Goal: Task Accomplishment & Management: Manage account settings

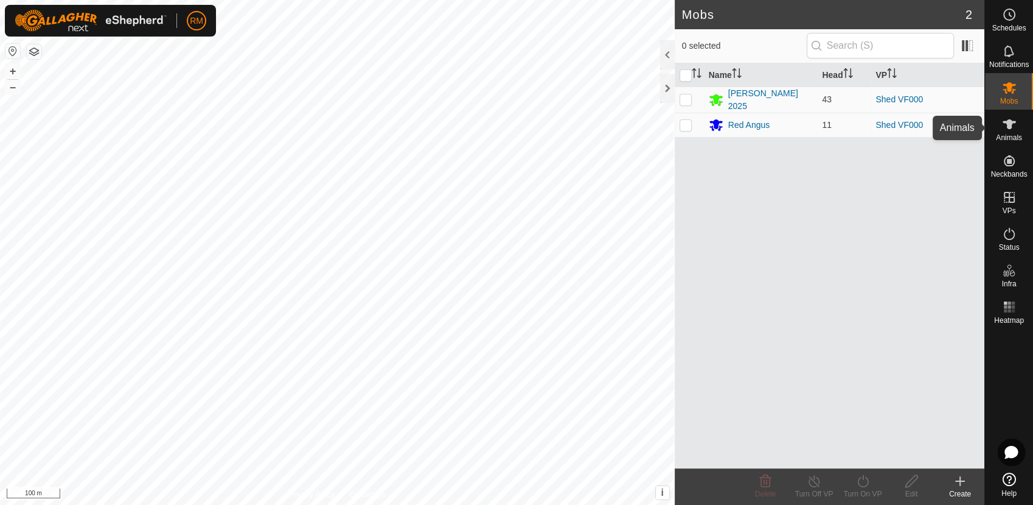
drag, startPoint x: 1018, startPoint y: 123, endPoint x: 1024, endPoint y: 125, distance: 6.9
click at [1024, 125] on div "Animals" at bounding box center [1009, 128] width 48 height 37
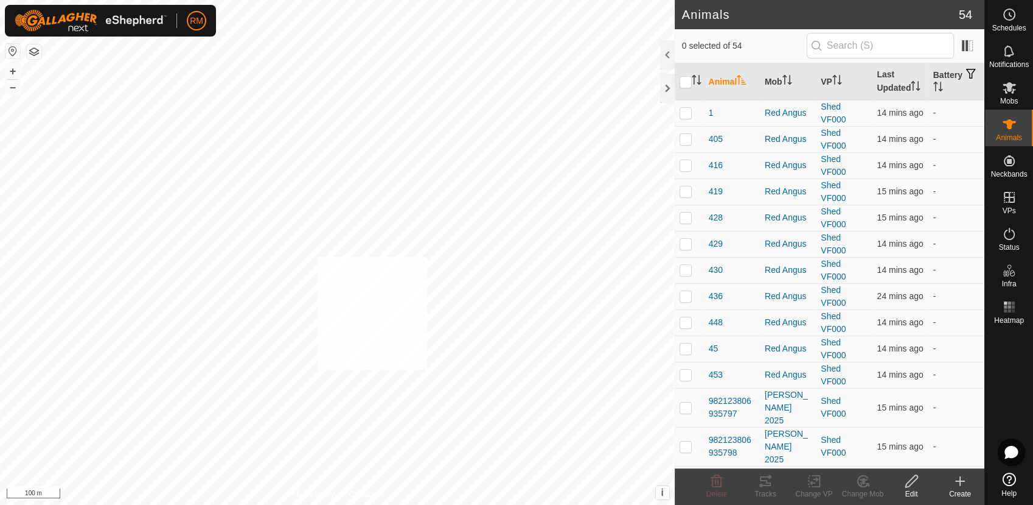
checkbox input "true"
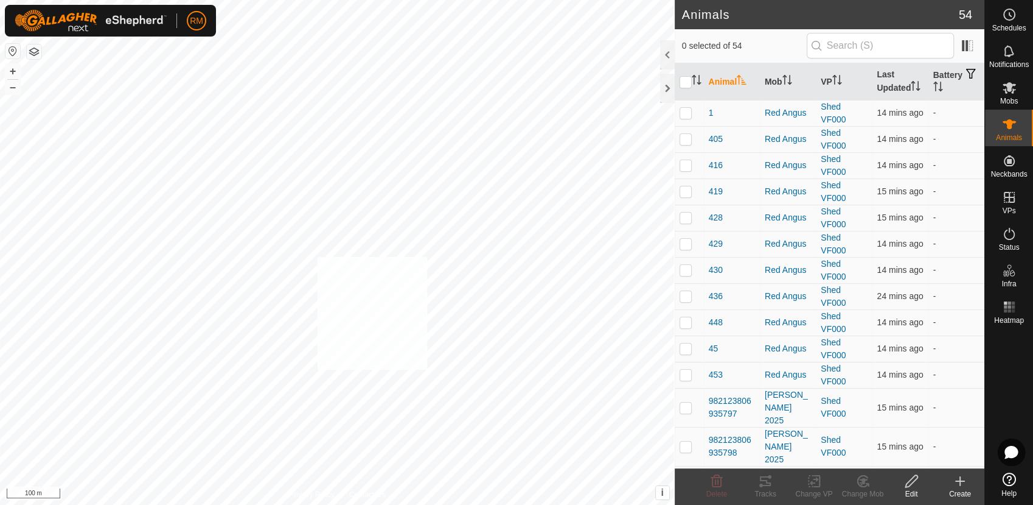
checkbox input "true"
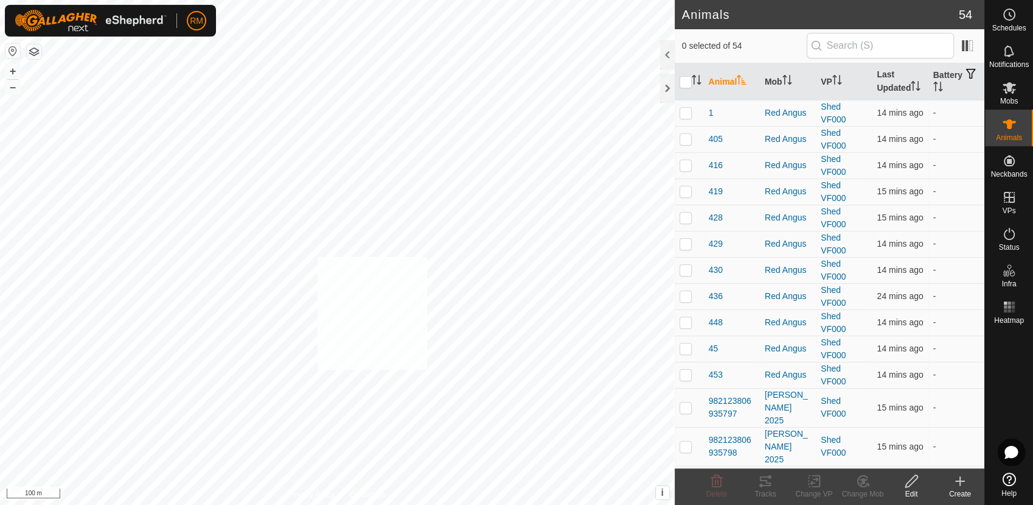
checkbox input "true"
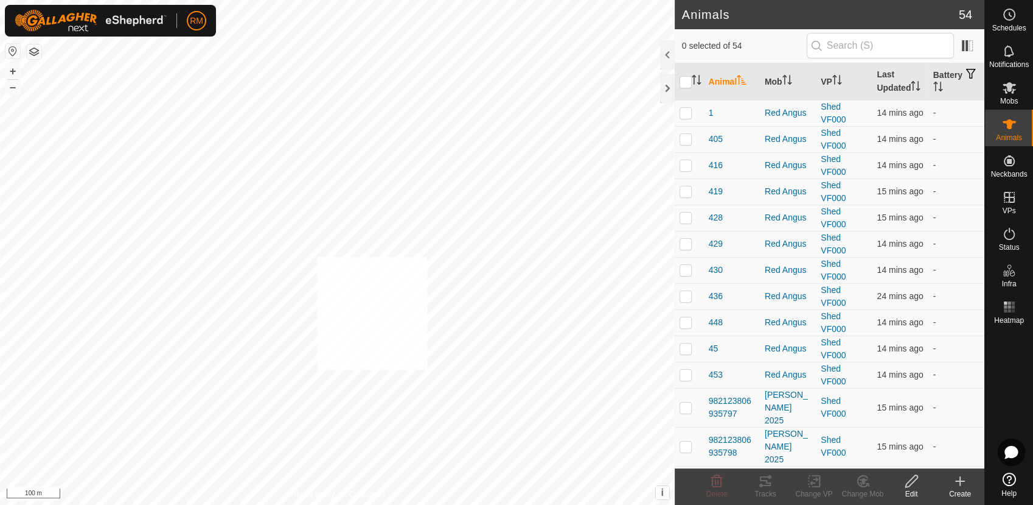
checkbox input "true"
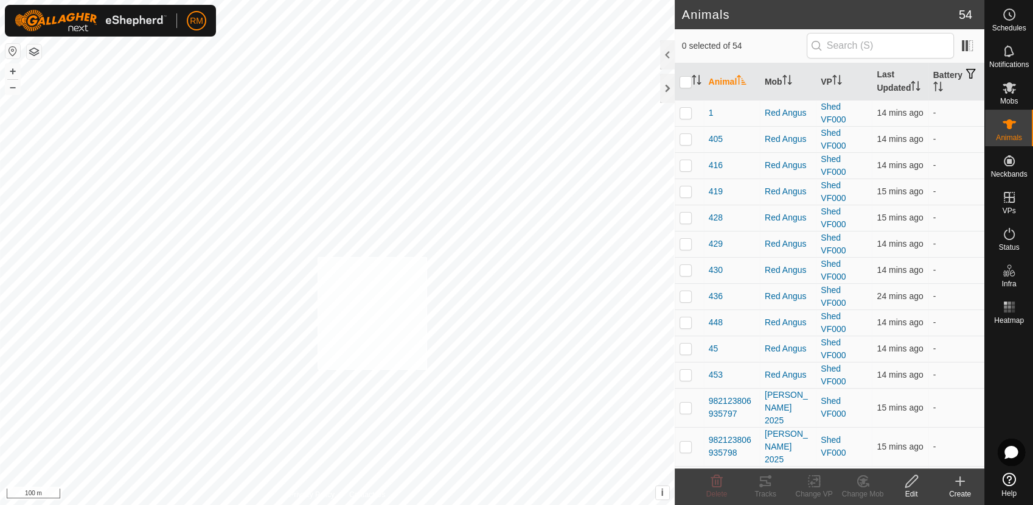
checkbox input "true"
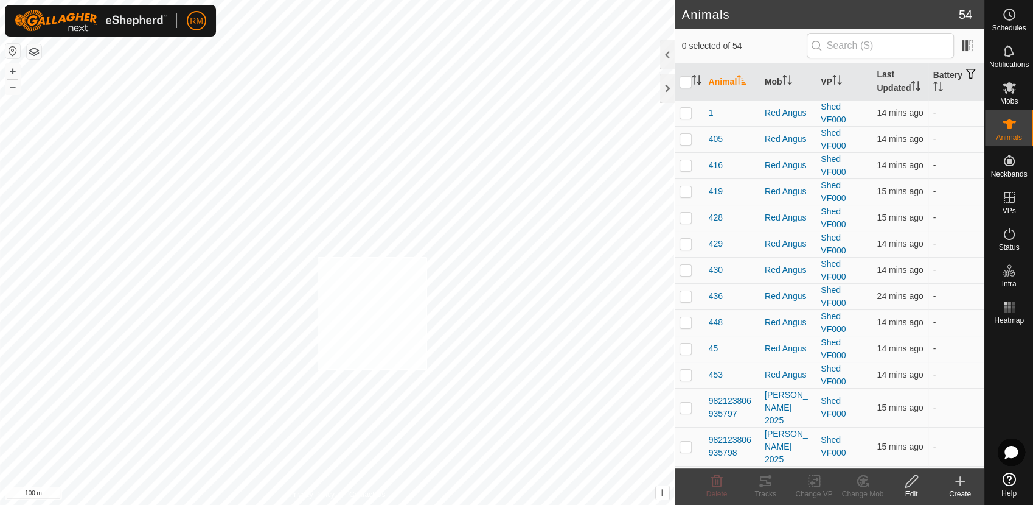
checkbox input "true"
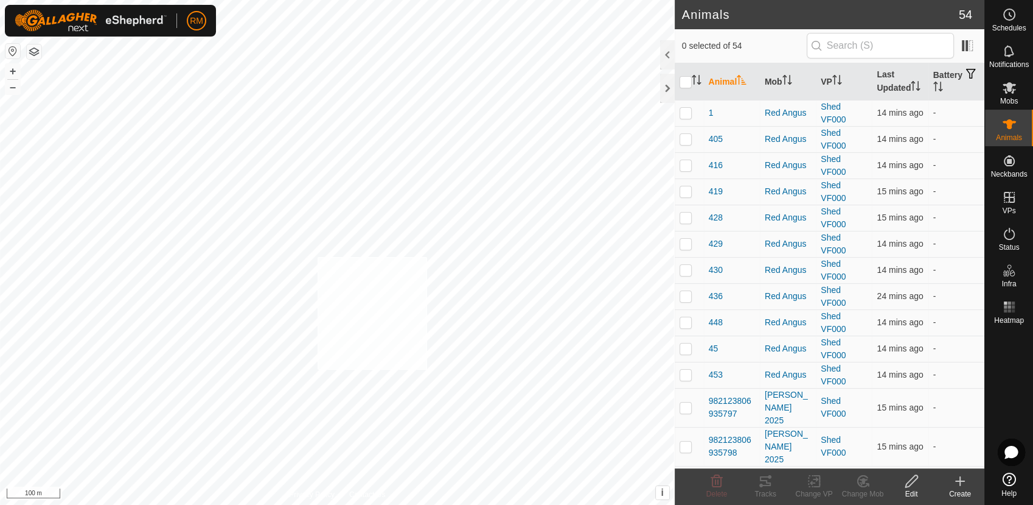
checkbox input "true"
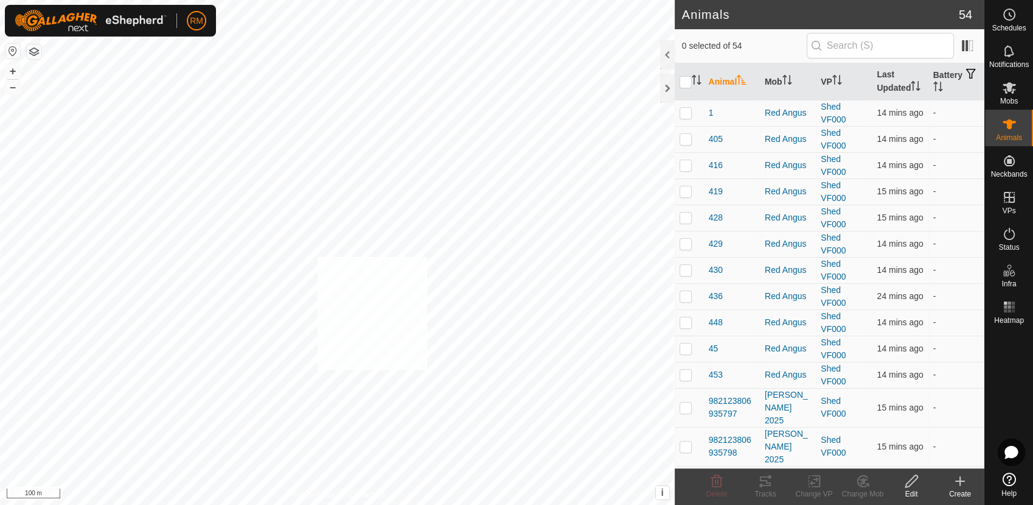
checkbox input "true"
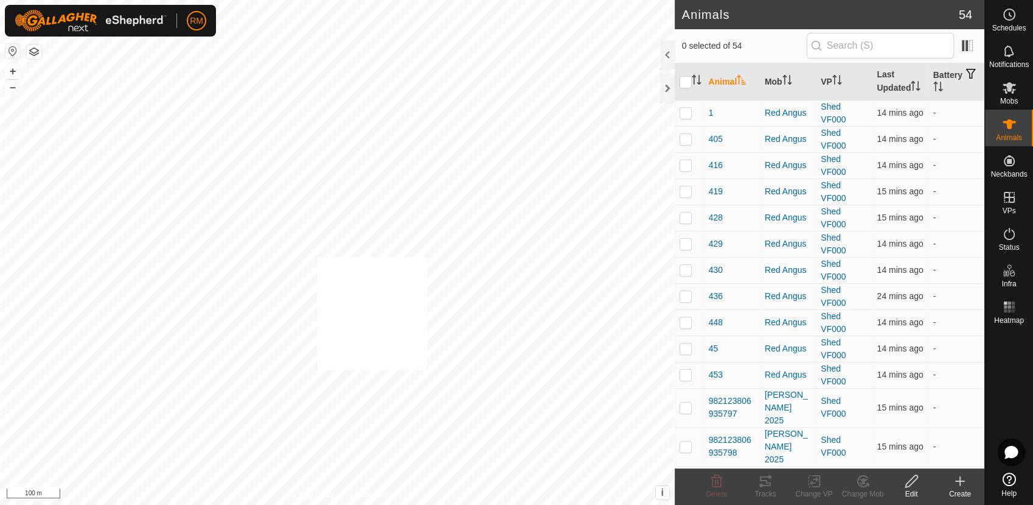
checkbox input "true"
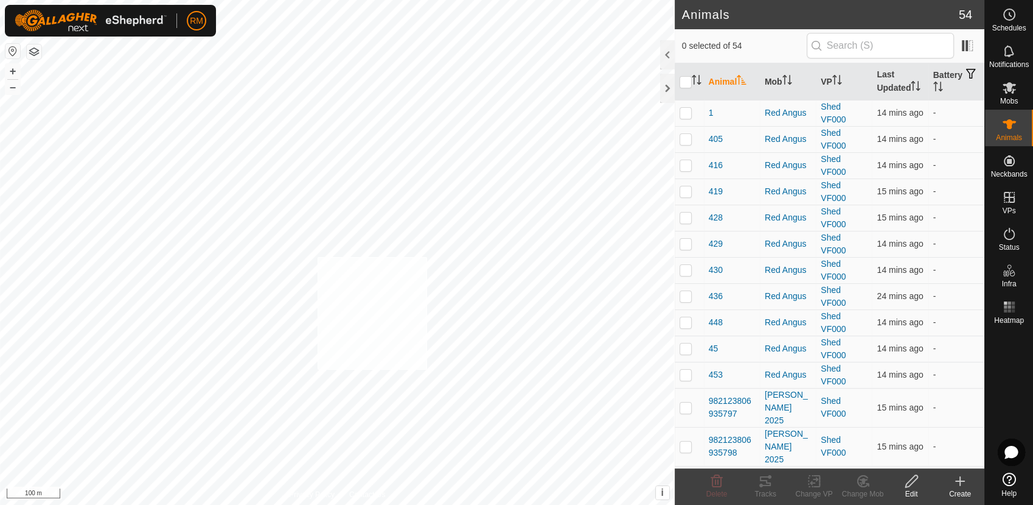
checkbox input "true"
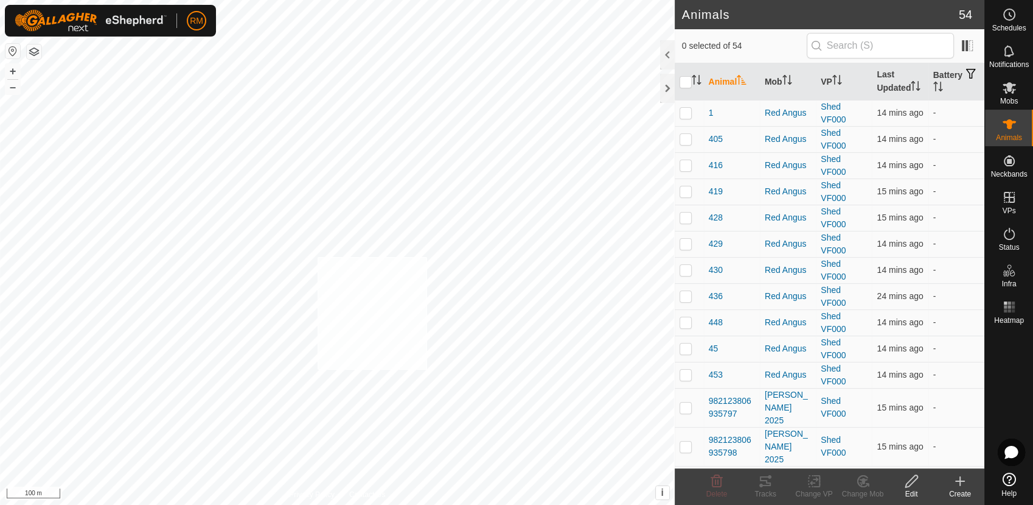
checkbox input "true"
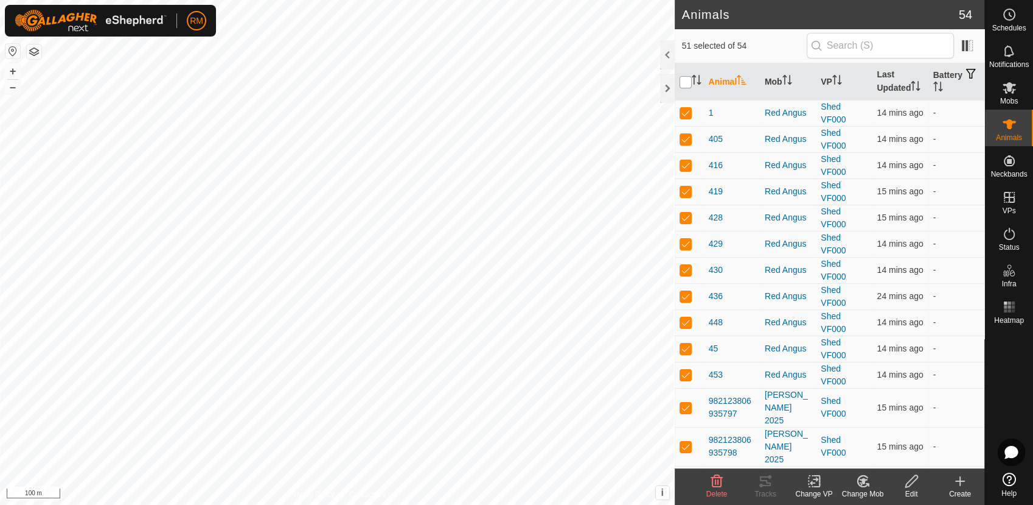
click at [682, 82] on input "checkbox" at bounding box center [686, 82] width 12 height 12
checkbox input "true"
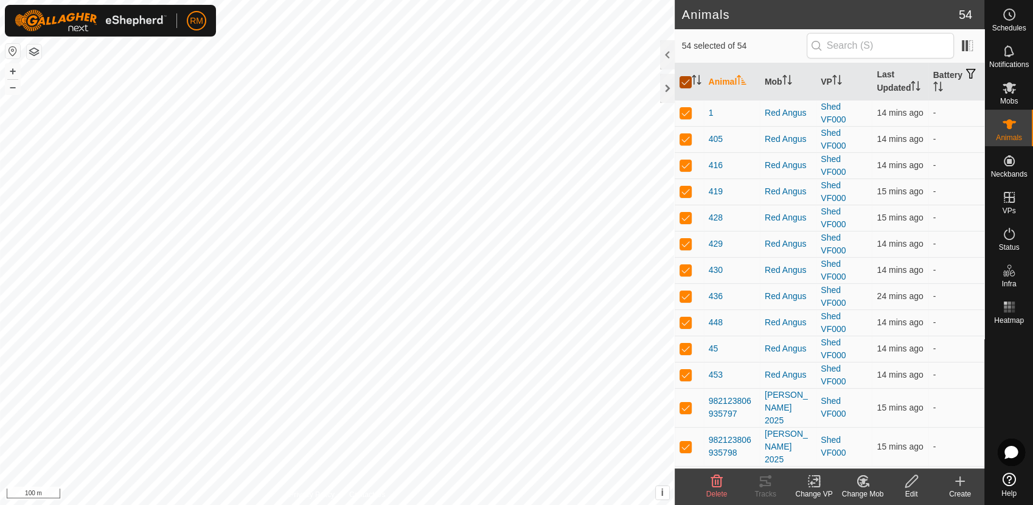
click at [682, 82] on input "checkbox" at bounding box center [686, 82] width 12 height 12
checkbox input "false"
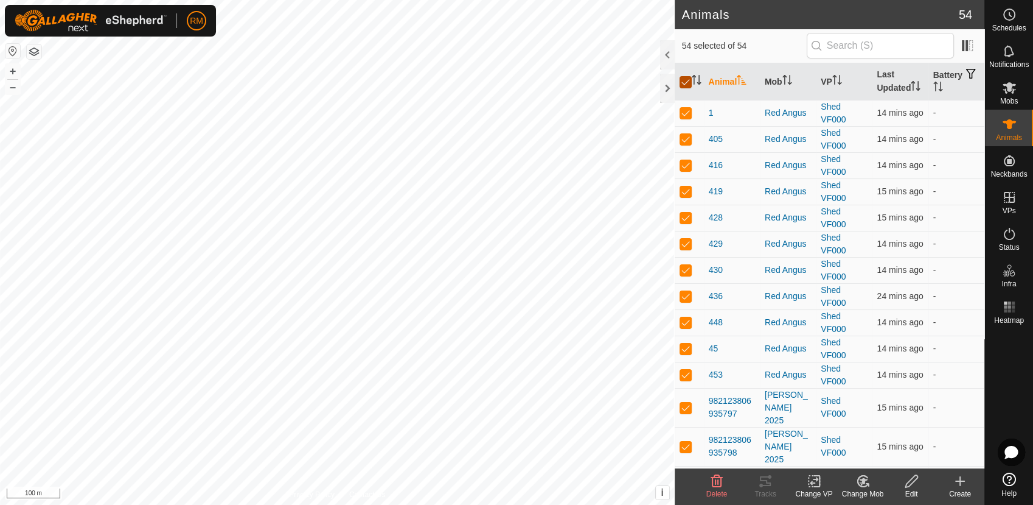
checkbox input "false"
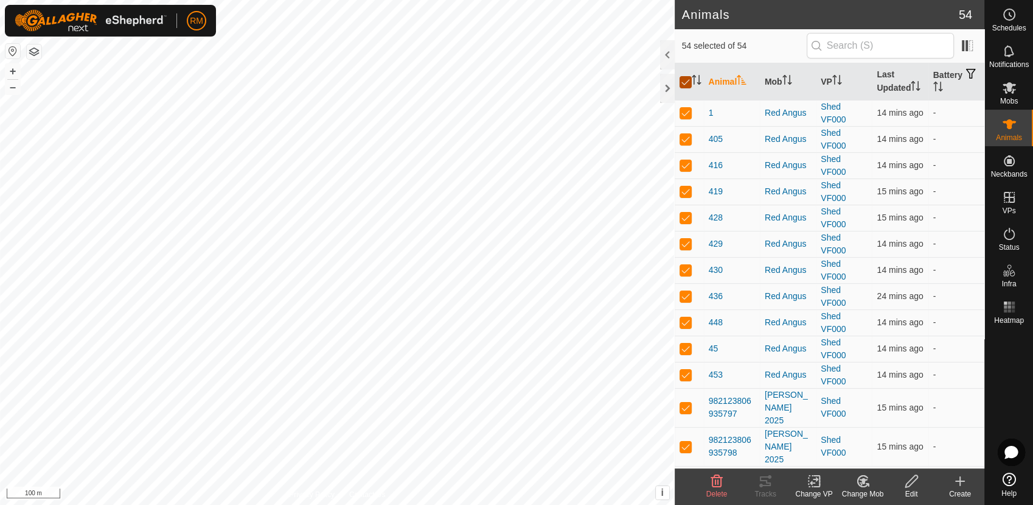
checkbox input "false"
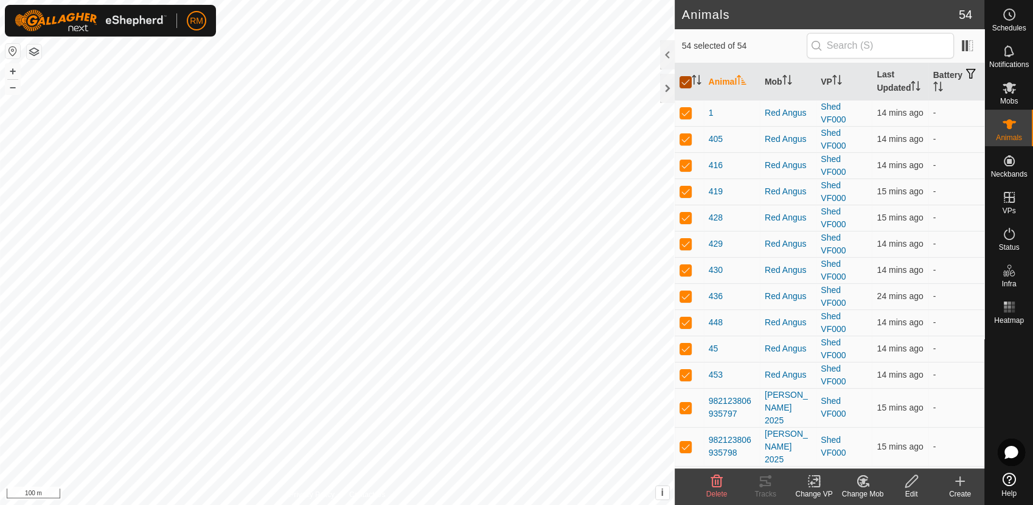
checkbox input "false"
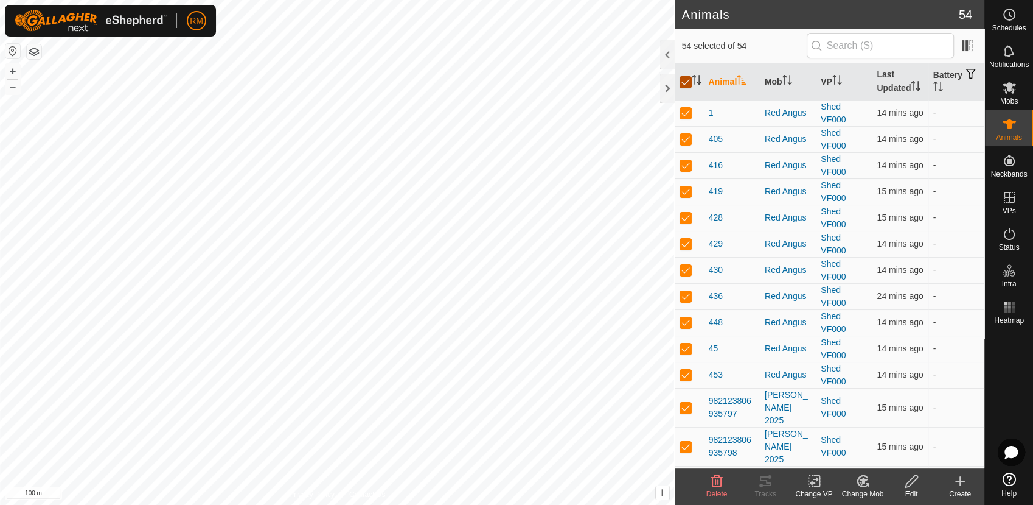
checkbox input "false"
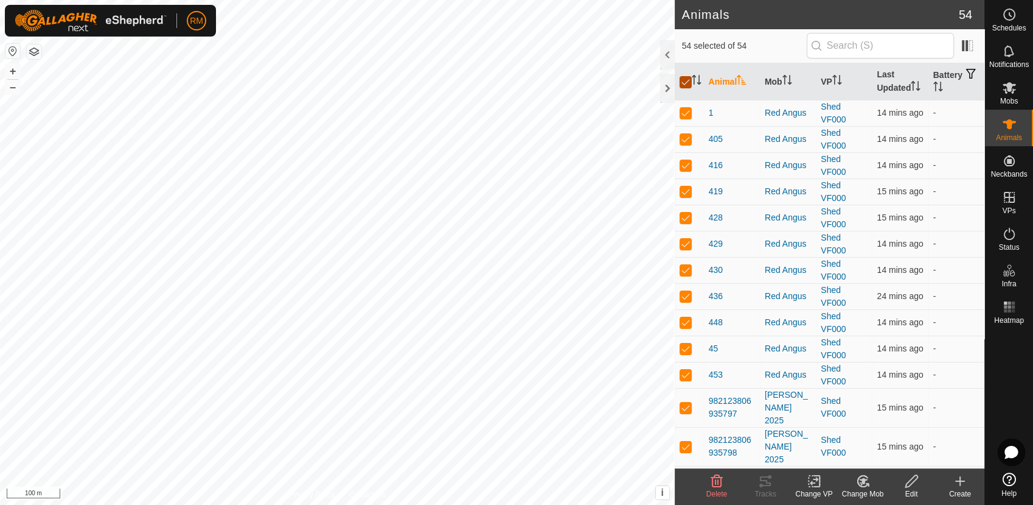
checkbox input "false"
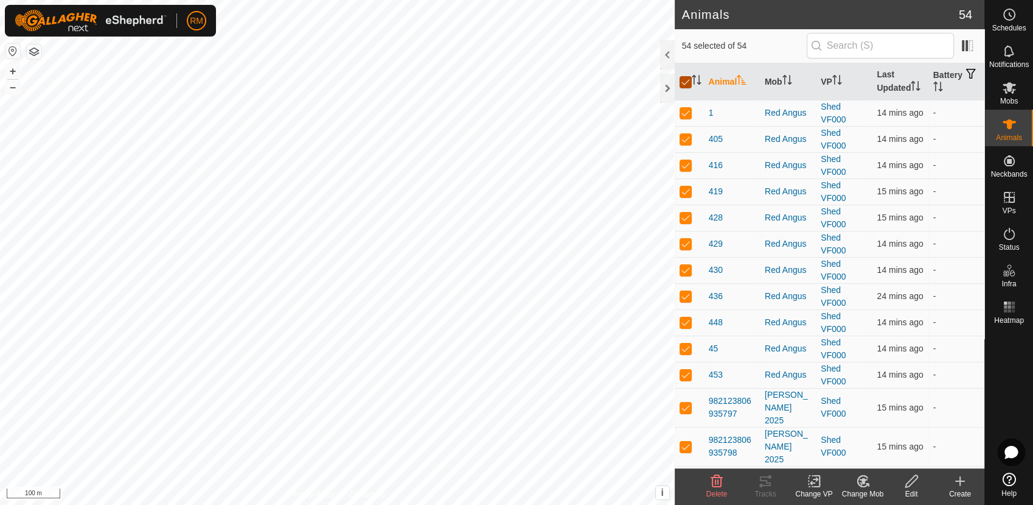
checkbox input "false"
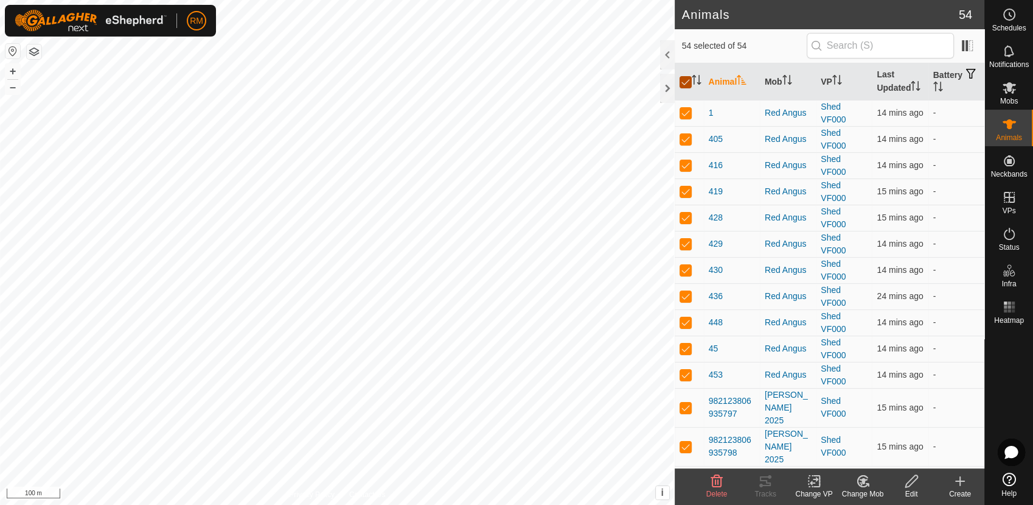
checkbox input "false"
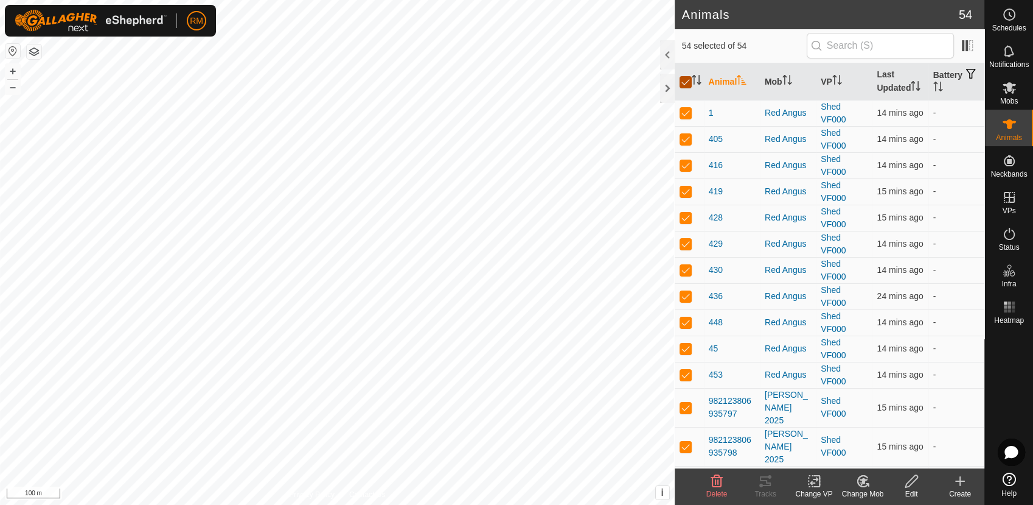
checkbox input "false"
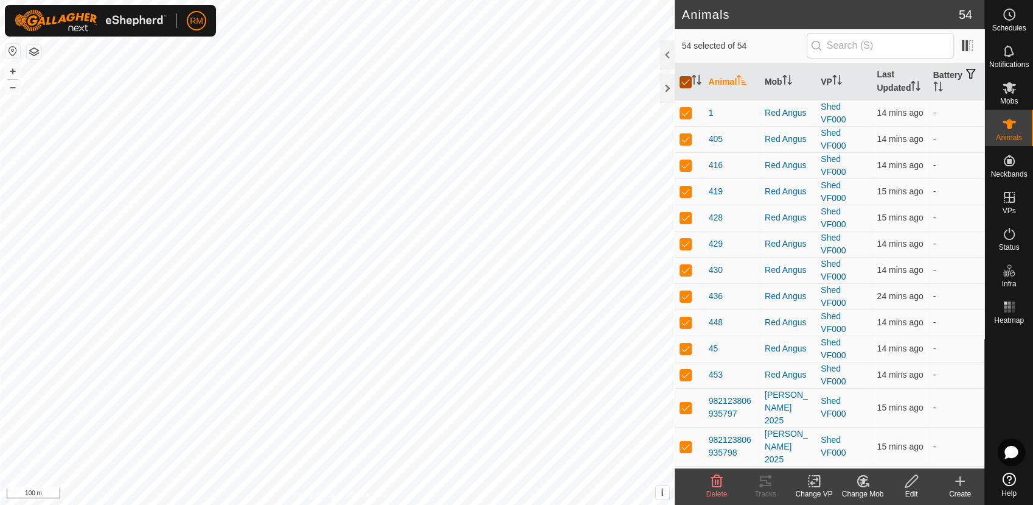
checkbox input "false"
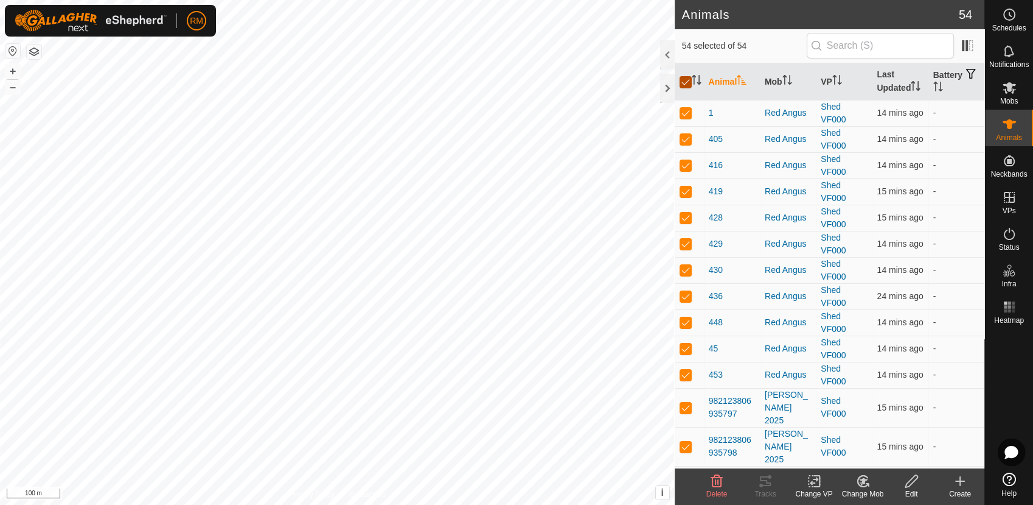
checkbox input "false"
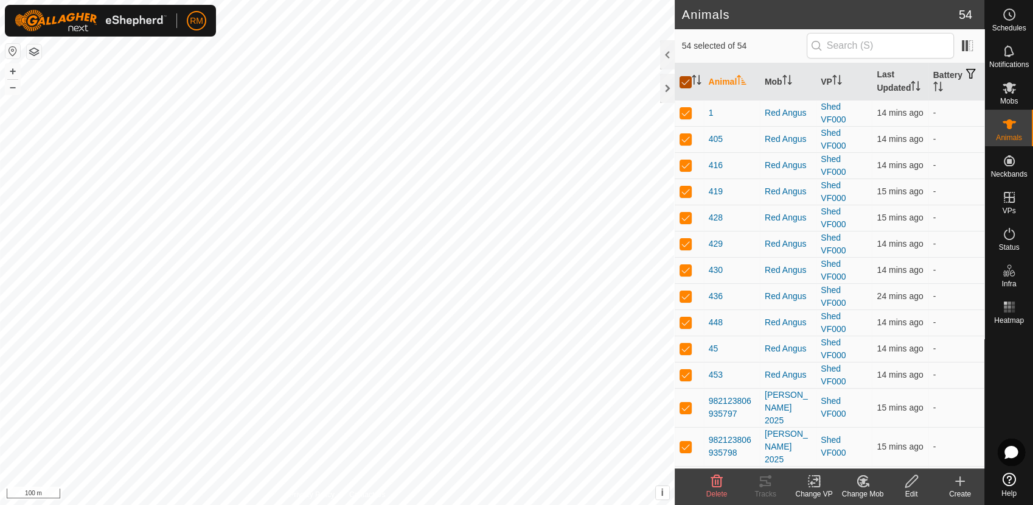
checkbox input "false"
